Goal: Task Accomplishment & Management: Use online tool/utility

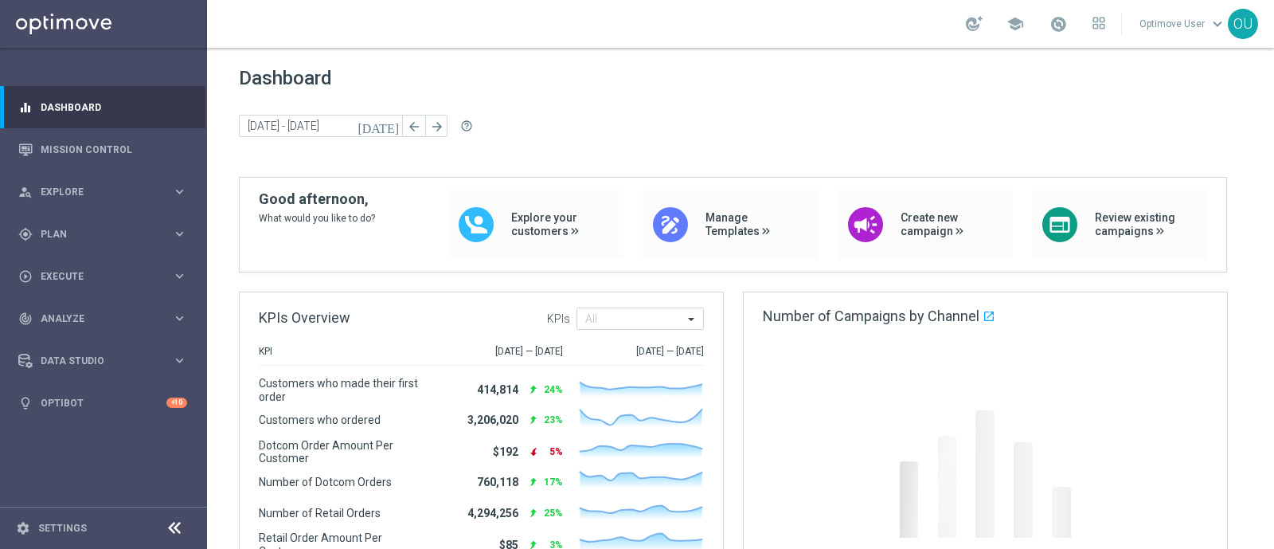
scroll to position [198, 0]
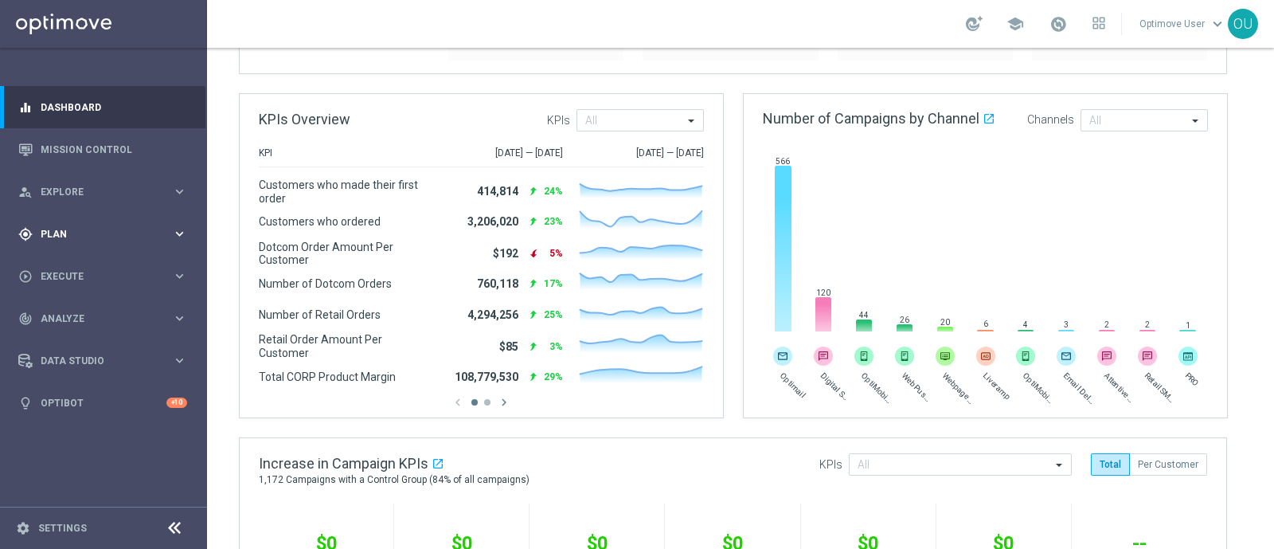
click at [64, 238] on div "gps_fixed Plan" at bounding box center [95, 234] width 154 height 14
click at [78, 312] on span "Templates" at bounding box center [99, 315] width 114 height 10
click at [80, 335] on link "Optimail" at bounding box center [107, 338] width 116 height 13
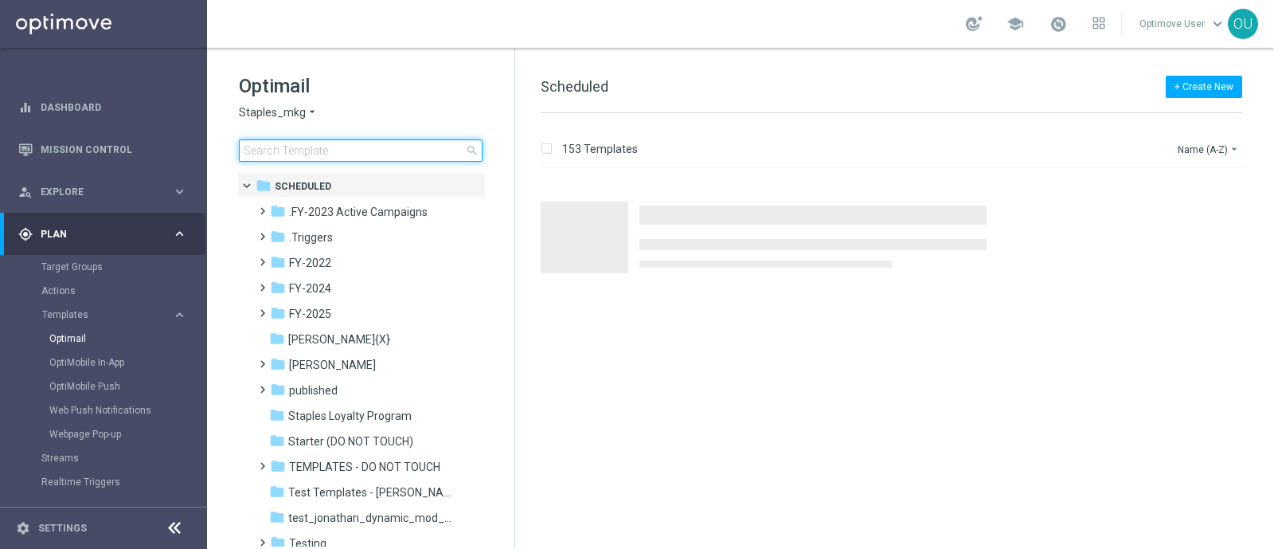
click at [319, 155] on input at bounding box center [361, 150] width 244 height 22
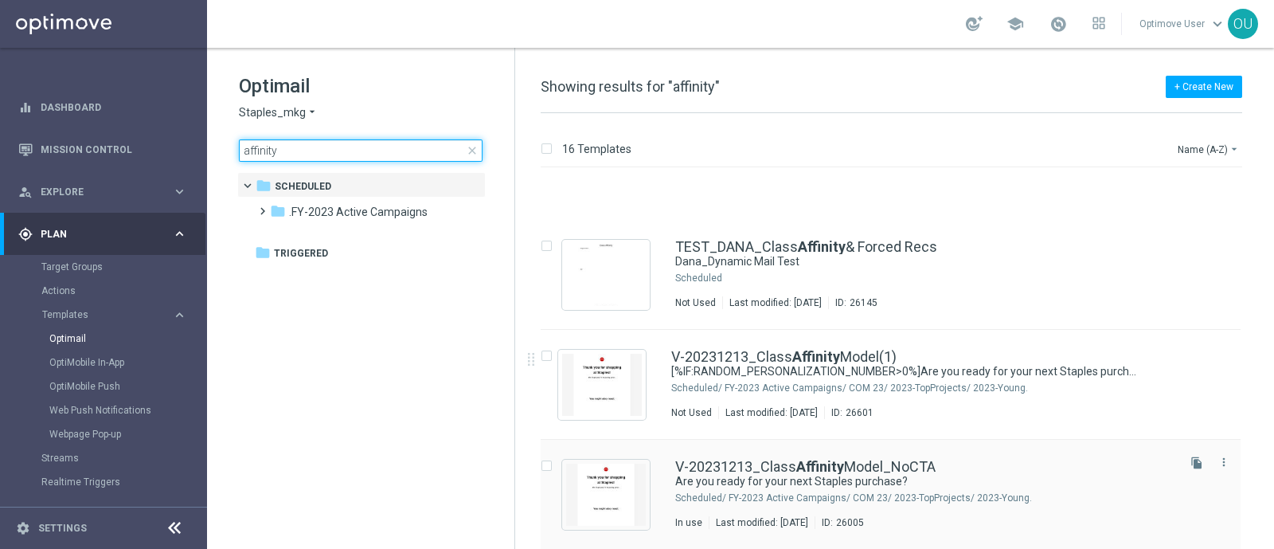
scroll to position [597, 0]
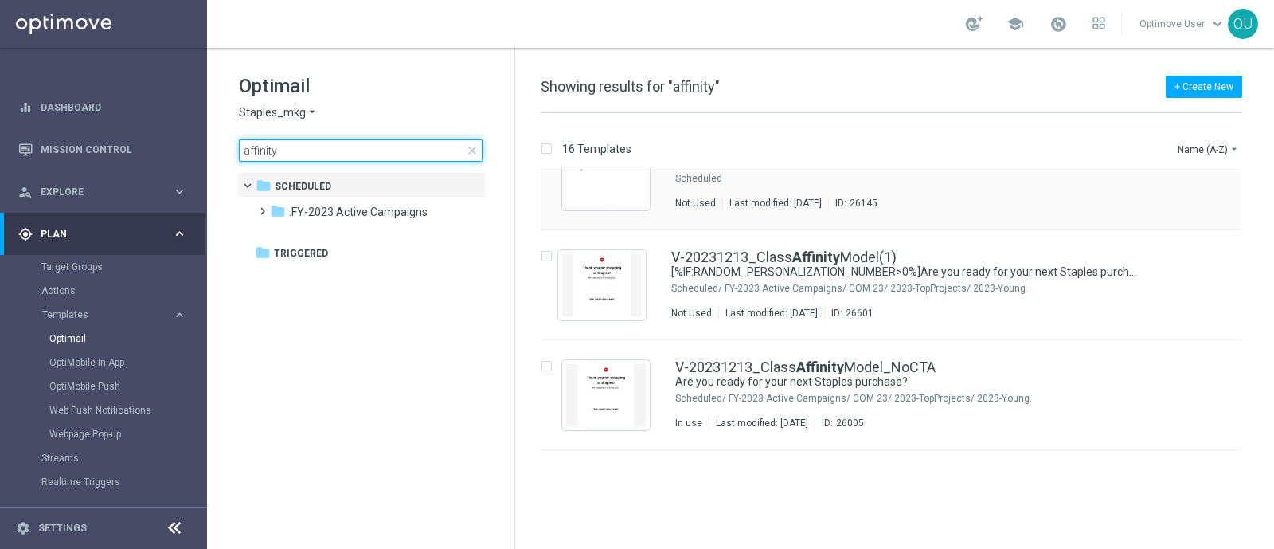
type input "affinity"
click at [872, 154] on link "TEST_DANA_Class Affinity & Forced Recs" at bounding box center [806, 147] width 262 height 14
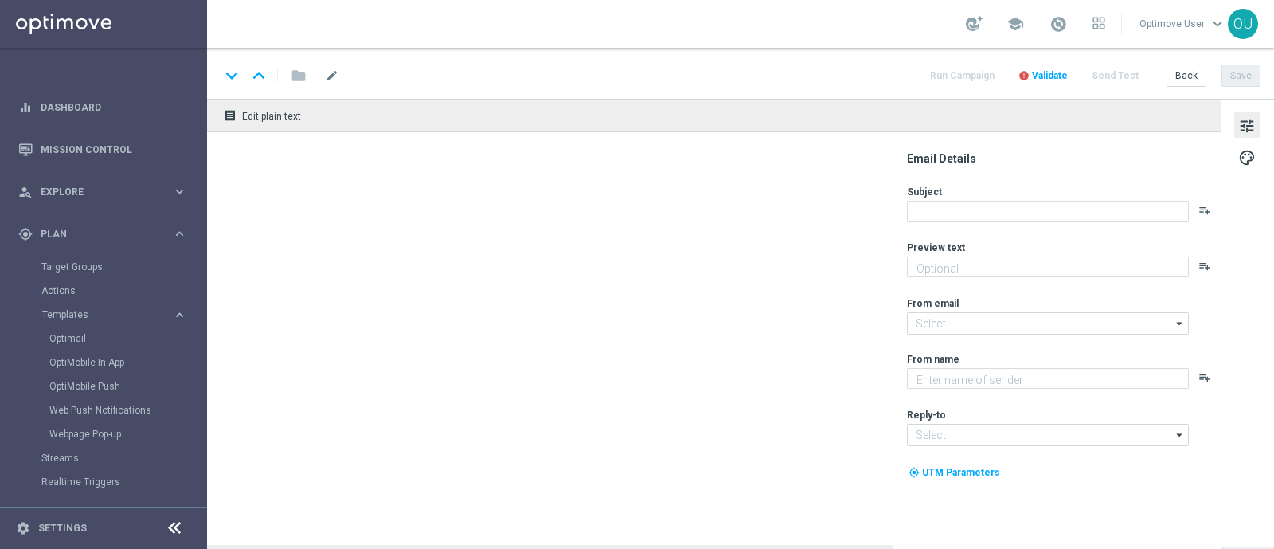
type input "[EMAIL_ADDRESS][DOMAIN_NAME]"
type textarea "Staples"
type input "[EMAIL_ADDRESS][DOMAIN_NAME]"
